Goal: Transaction & Acquisition: Book appointment/travel/reservation

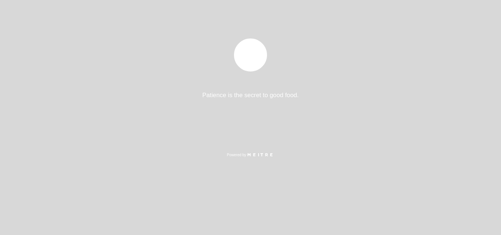
select select "es"
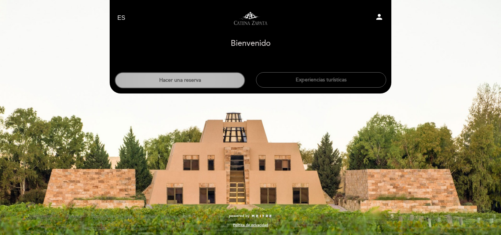
click at [206, 83] on button "Hacer una reserva" at bounding box center [180, 80] width 130 height 16
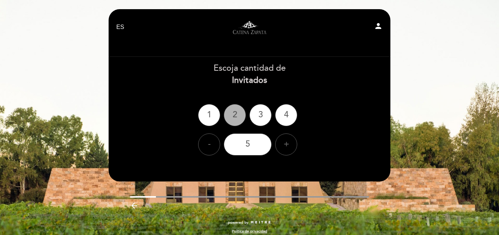
click at [237, 119] on div "2" at bounding box center [235, 115] width 22 height 22
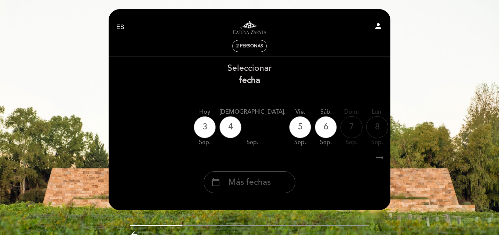
click at [281, 180] on div "calendar_today Más fechas" at bounding box center [250, 182] width 92 height 22
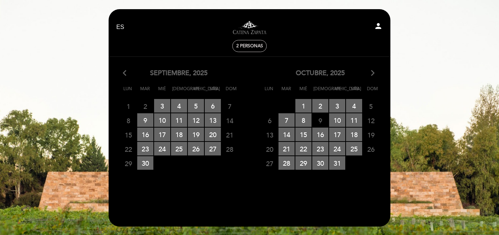
click at [371, 72] on icon "arrow_forward_ios" at bounding box center [373, 74] width 7 height 10
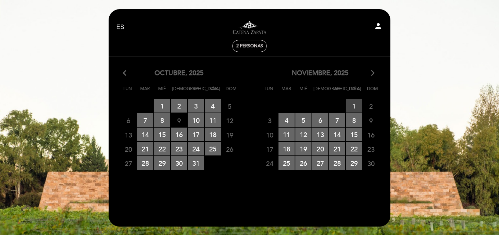
click at [354, 100] on span "1 RESERVAS DISPONIBLES" at bounding box center [354, 106] width 16 height 14
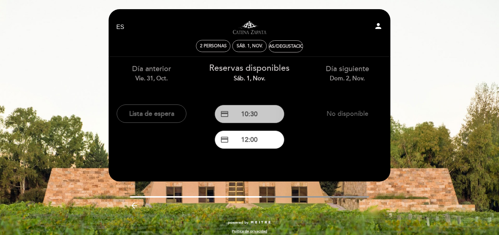
click at [269, 119] on button "credit_card 10:30" at bounding box center [250, 114] width 70 height 18
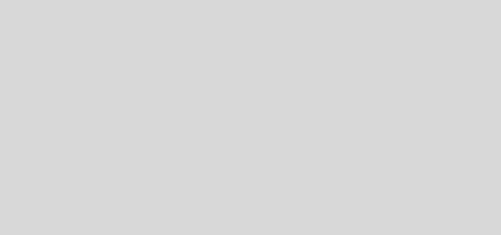
select select "es"
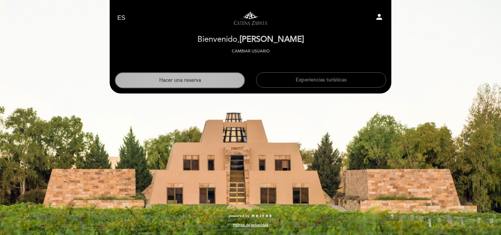
click at [221, 80] on button "Hacer una reserva" at bounding box center [180, 80] width 130 height 16
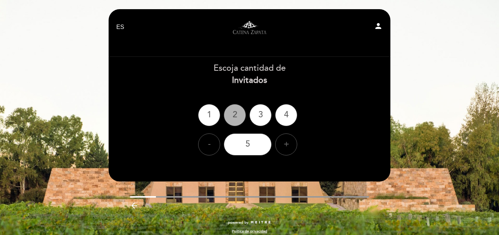
click at [235, 119] on div "2" at bounding box center [235, 115] width 22 height 22
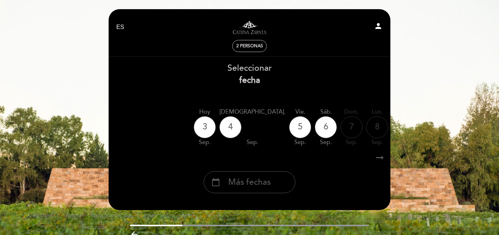
click at [264, 183] on span "Más fechas" at bounding box center [249, 183] width 43 height 12
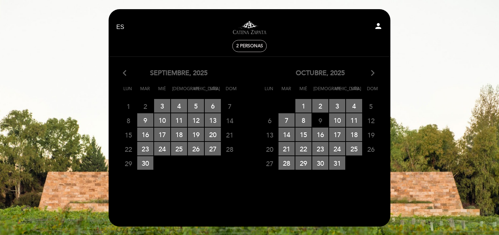
click at [373, 75] on icon "arrow_forward_ios" at bounding box center [373, 74] width 7 height 10
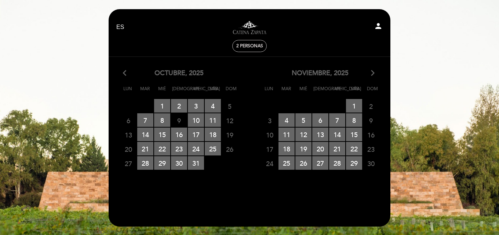
click at [373, 75] on icon "arrow_forward_ios" at bounding box center [373, 74] width 7 height 10
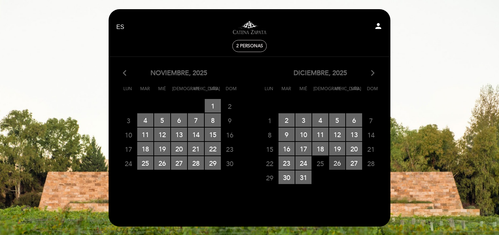
click at [336, 159] on span "26 RESERVAS DISPONIBLES" at bounding box center [337, 163] width 16 height 14
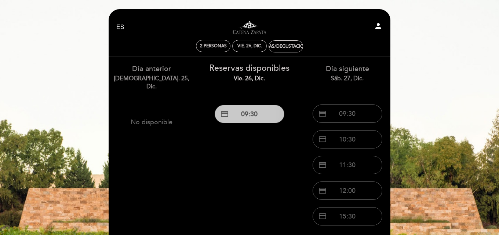
click at [263, 117] on button "credit_card 09:30" at bounding box center [250, 114] width 70 height 18
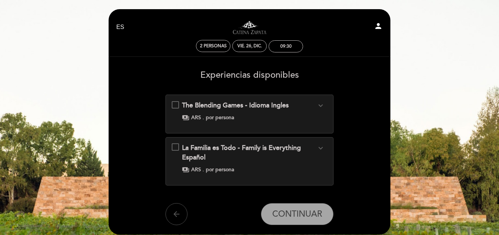
click at [178, 204] on button "arrow_back" at bounding box center [177, 214] width 22 height 22
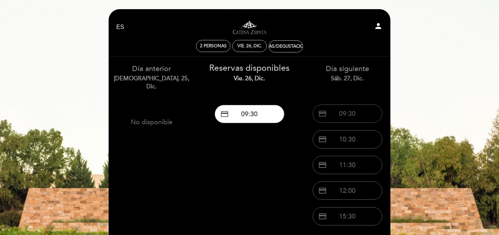
click at [339, 113] on button "credit_card 09:30" at bounding box center [348, 114] width 70 height 18
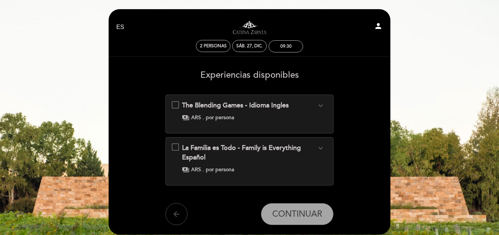
click at [180, 213] on icon "arrow_back" at bounding box center [176, 214] width 9 height 9
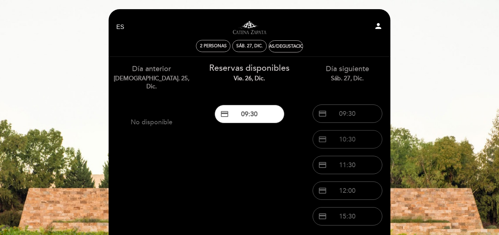
click at [345, 136] on button "credit_card 10:30" at bounding box center [348, 139] width 70 height 18
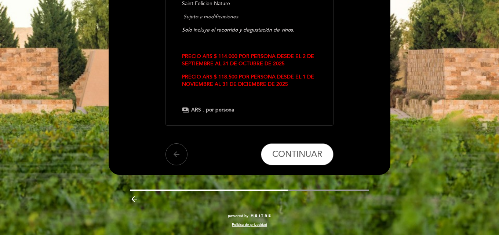
click at [181, 159] on icon "arrow_back" at bounding box center [176, 154] width 9 height 9
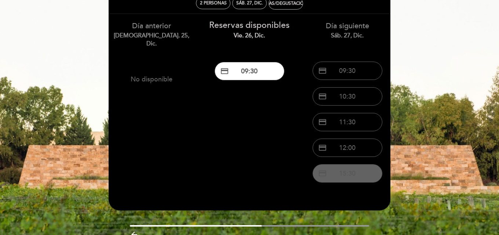
click at [337, 173] on button "credit_card 15:30" at bounding box center [348, 173] width 70 height 18
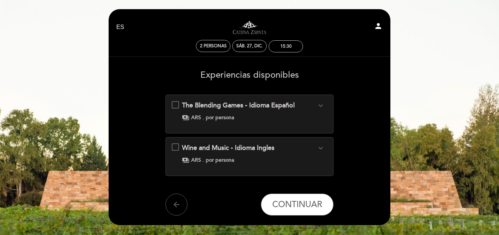
click at [320, 105] on icon "expand_more" at bounding box center [320, 105] width 9 height 9
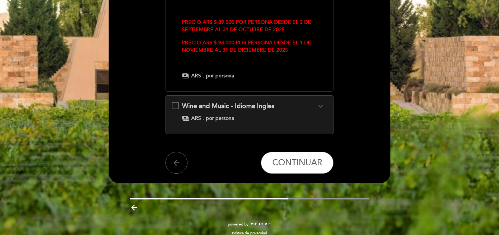
scroll to position [277, 0]
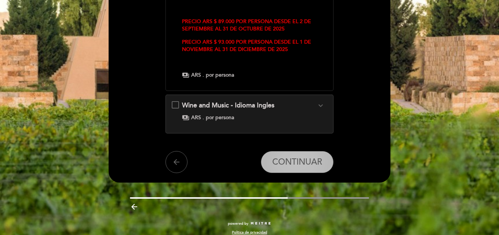
click at [304, 157] on span "CONTINUAR" at bounding box center [297, 162] width 50 height 10
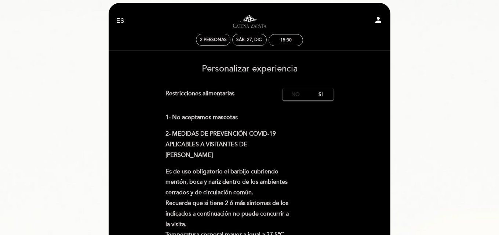
click at [295, 96] on label "No" at bounding box center [296, 94] width 26 height 12
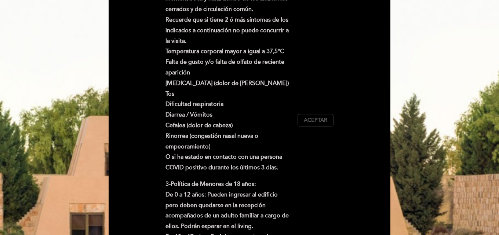
click at [311, 118] on span "Aceptar" at bounding box center [315, 121] width 23 height 8
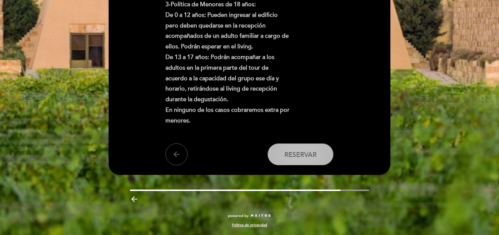
click at [302, 148] on button "Reservar" at bounding box center [301, 154] width 66 height 22
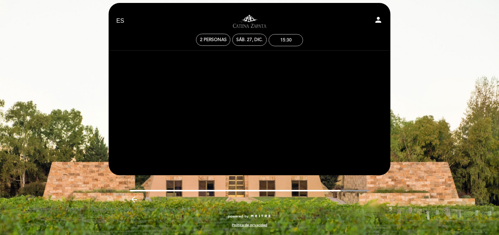
scroll to position [0, 0]
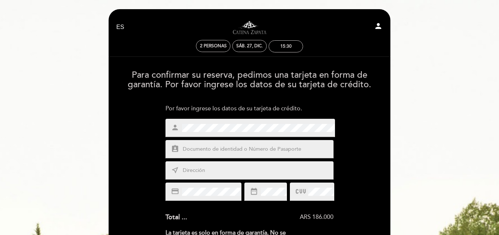
click at [254, 148] on input "text" at bounding box center [258, 149] width 153 height 8
type input "27126692"
click at [230, 170] on input "text" at bounding box center [258, 171] width 153 height 8
type input "[PERSON_NAME] 1691"
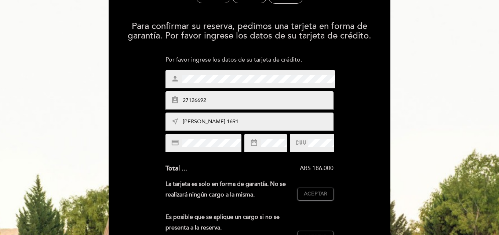
scroll to position [73, 0]
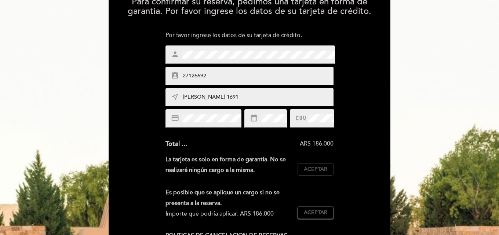
click at [310, 171] on span "Aceptar" at bounding box center [315, 170] width 23 height 8
click at [320, 214] on span "Aceptar" at bounding box center [315, 213] width 23 height 8
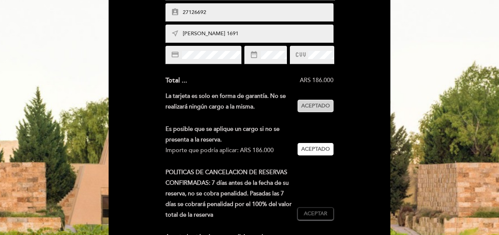
scroll to position [147, 0]
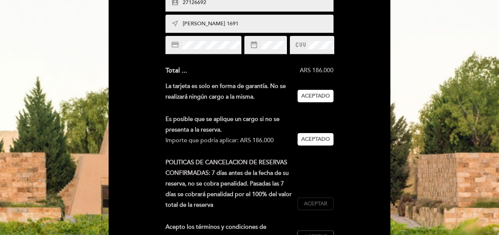
click at [312, 203] on span "Aceptar" at bounding box center [315, 204] width 23 height 8
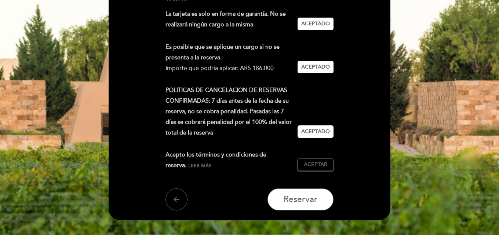
scroll to position [220, 0]
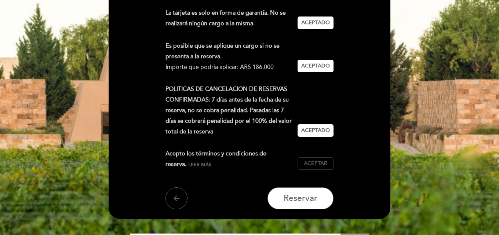
click at [310, 167] on span "Aceptar" at bounding box center [315, 164] width 23 height 8
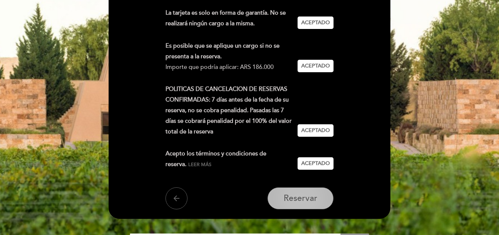
click at [304, 200] on span "Reservar" at bounding box center [301, 198] width 34 height 10
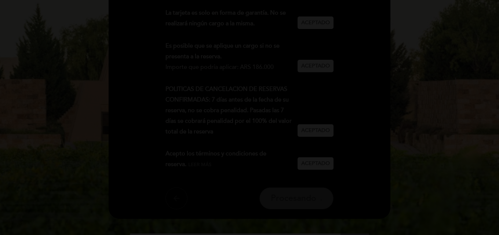
scroll to position [0, 0]
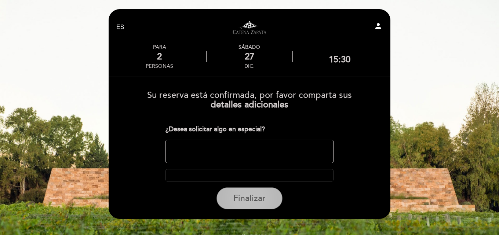
click at [240, 200] on span "Finalizar" at bounding box center [249, 198] width 32 height 10
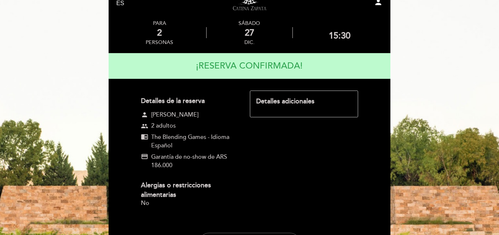
scroll to position [37, 0]
